Goal: Find specific page/section: Find specific page/section

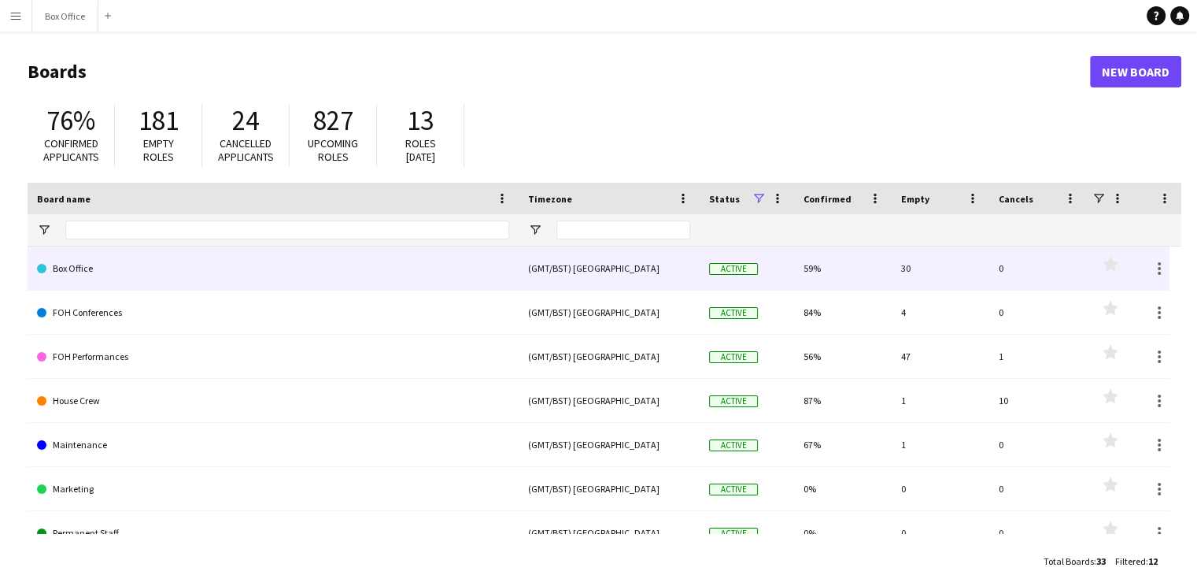
click at [427, 278] on link "Box Office" at bounding box center [273, 268] width 472 height 44
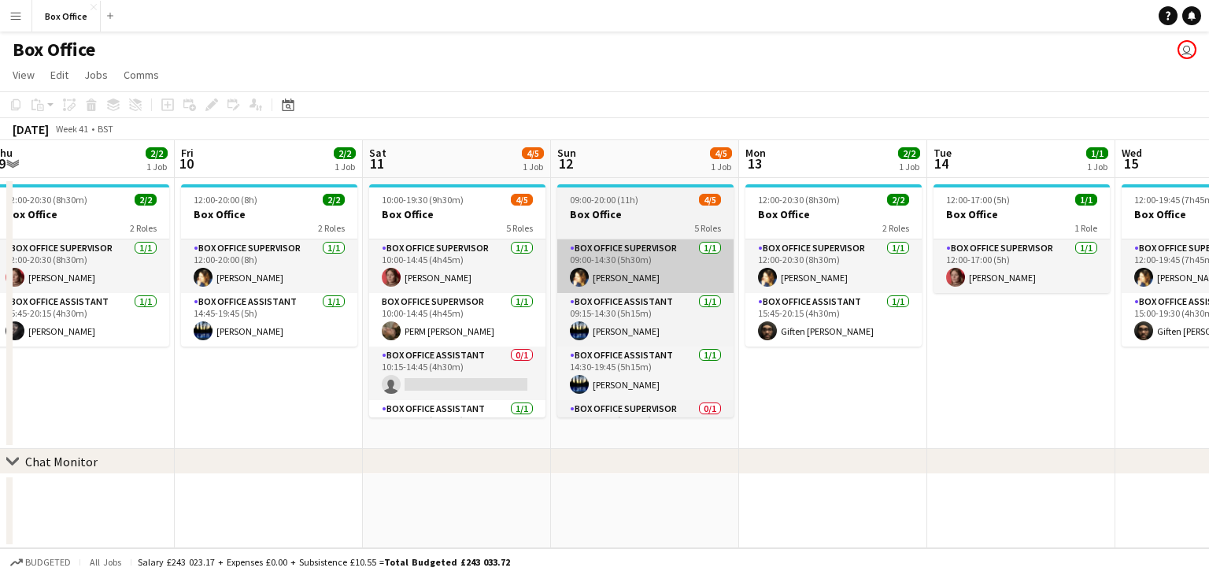
scroll to position [0, 683]
